Goal: Task Accomplishment & Management: Use online tool/utility

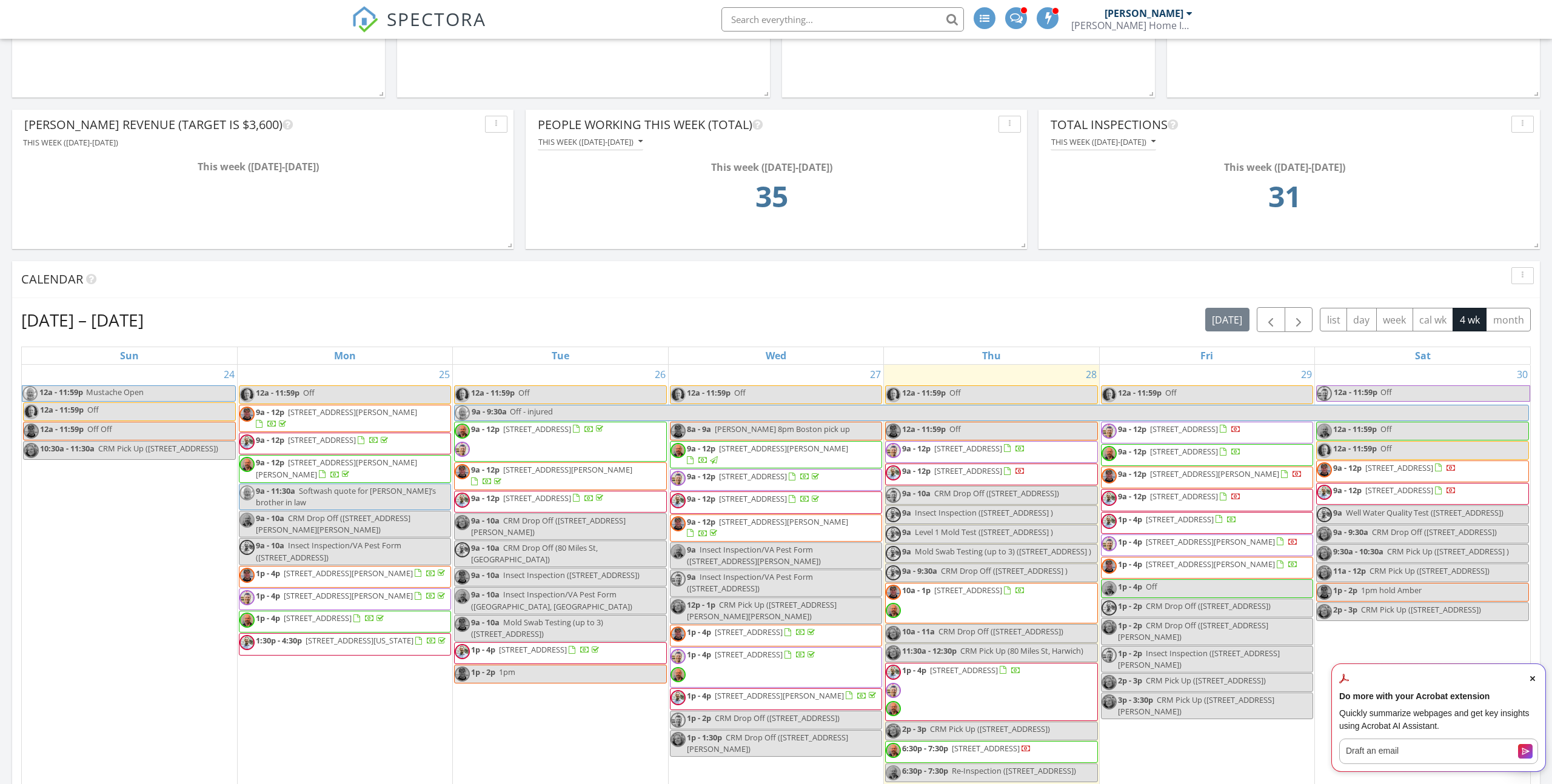
scroll to position [409, 0]
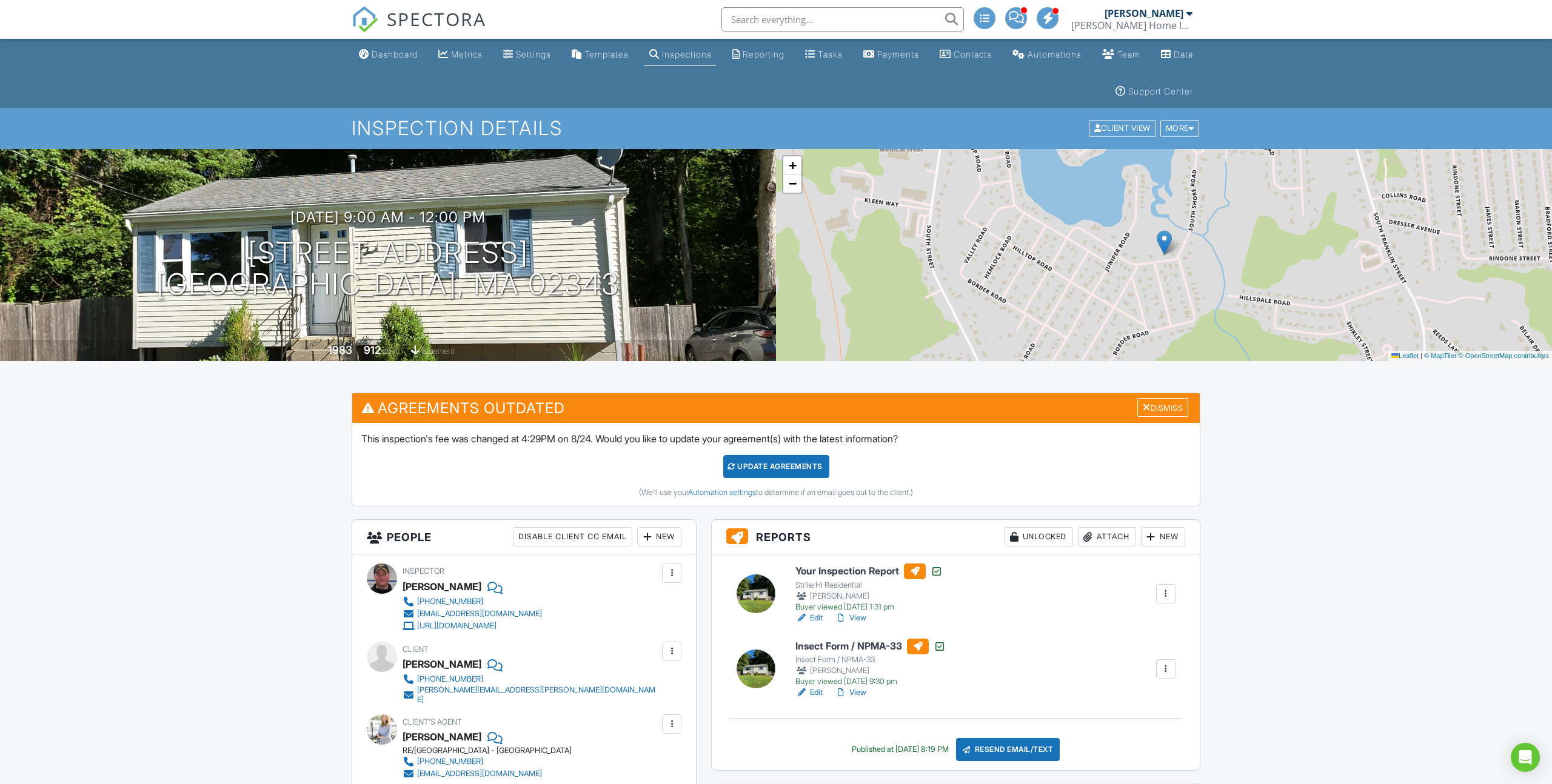
click at [1101, 538] on div "Attach" at bounding box center [1106, 536] width 58 height 19
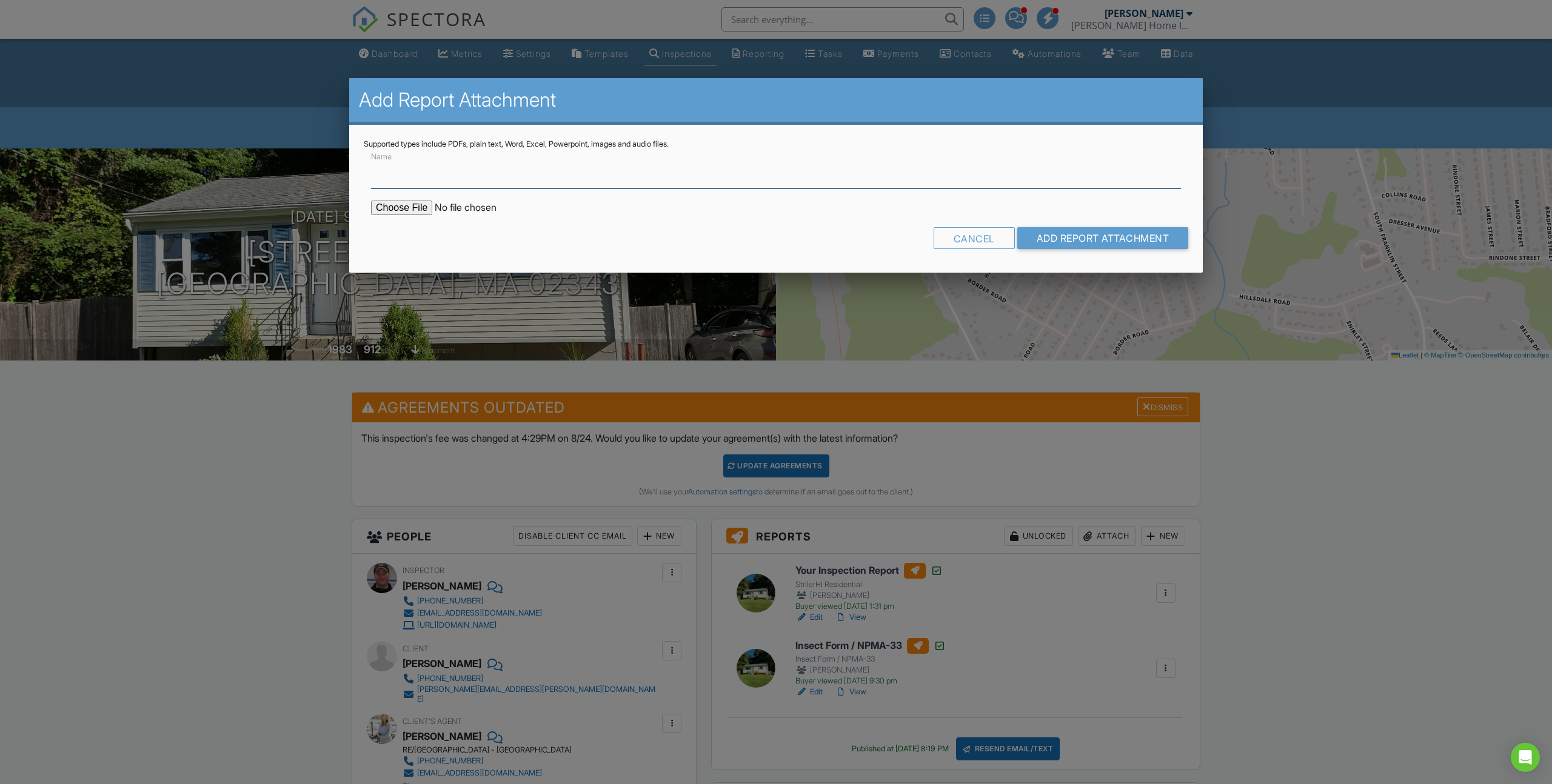
type input "Radon Test Results"
click at [403, 207] on input "file" at bounding box center [474, 207] width 206 height 14
type input "C:\fakepath\53 S Shore Rd., Holbrook.pdf"
drag, startPoint x: 1109, startPoint y: 241, endPoint x: 1054, endPoint y: 306, distance: 85.1
click at [1109, 241] on input "Add Report Attachment" at bounding box center [1103, 238] width 172 height 22
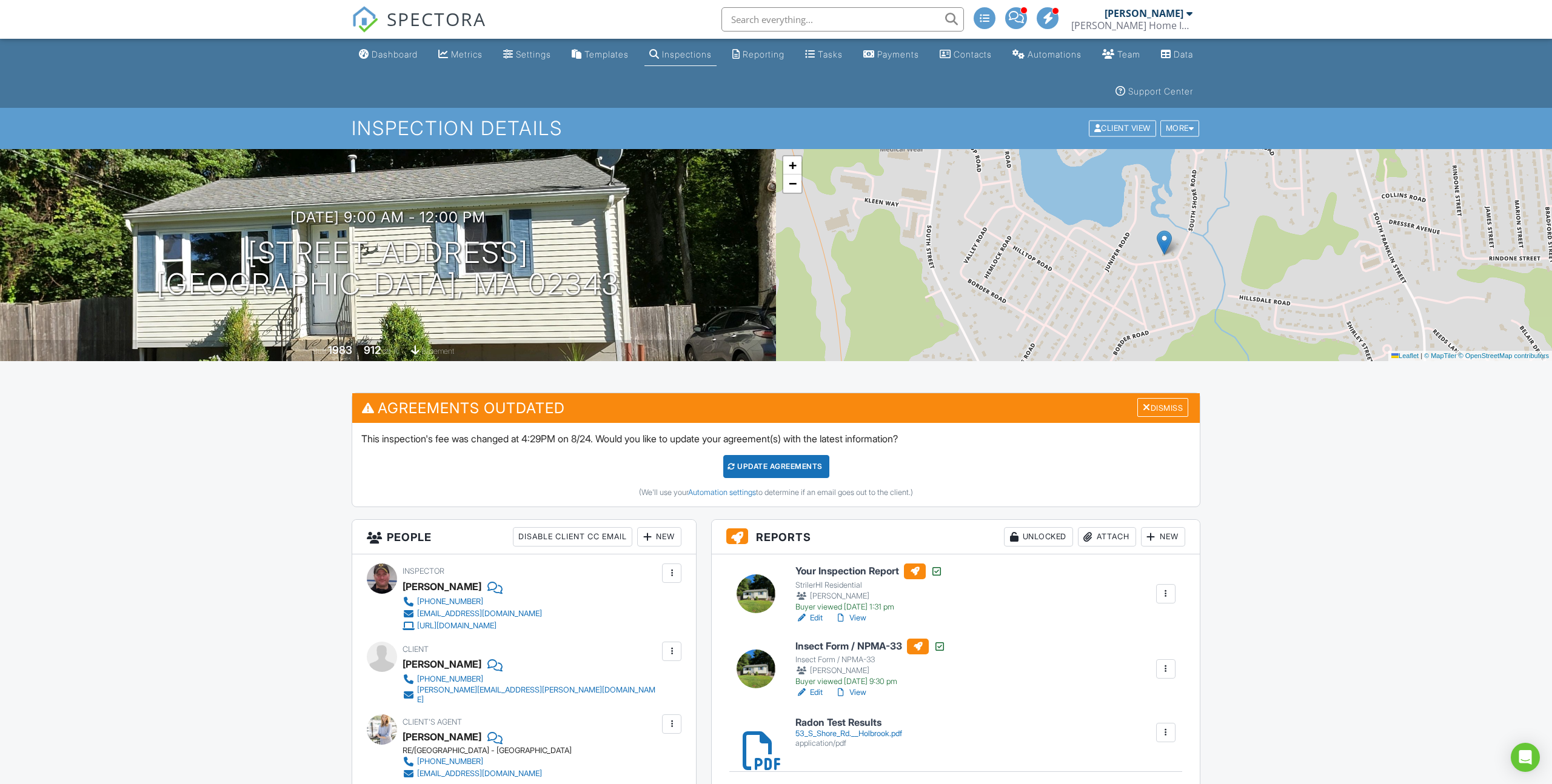
click at [400, 55] on div "Dashboard" at bounding box center [395, 54] width 46 height 11
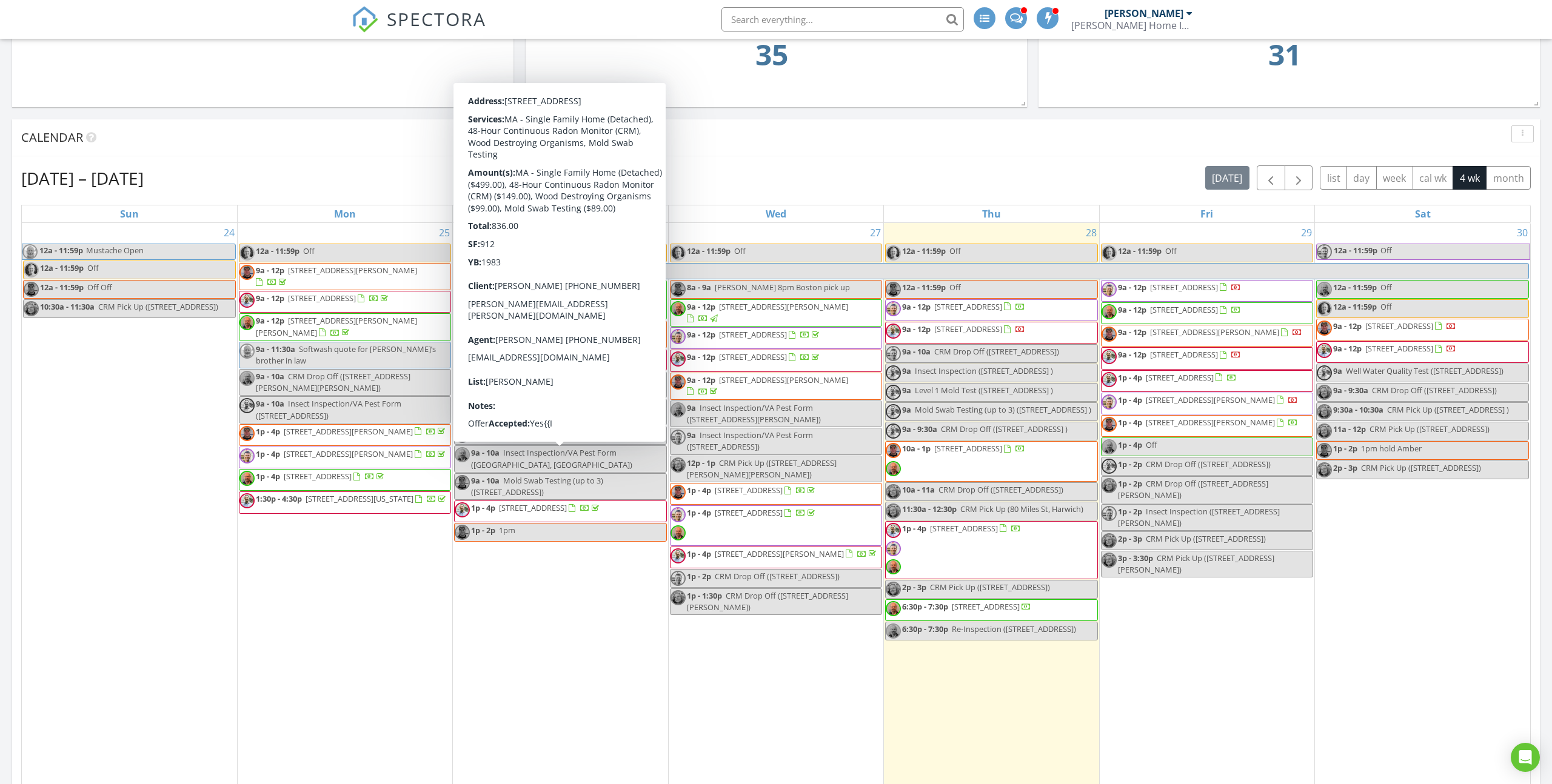
scroll to position [544, 0]
